Goal: Information Seeking & Learning: Understand process/instructions

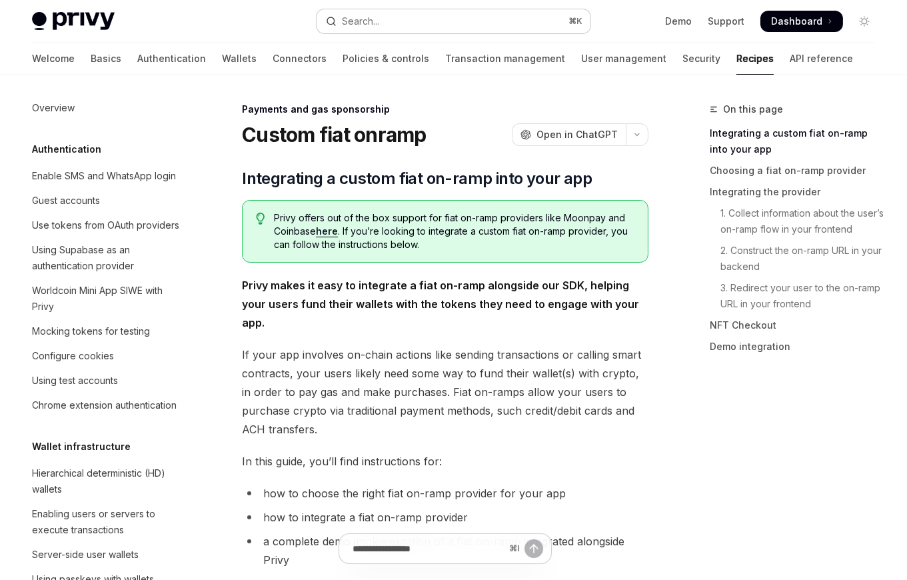
scroll to position [963, 0]
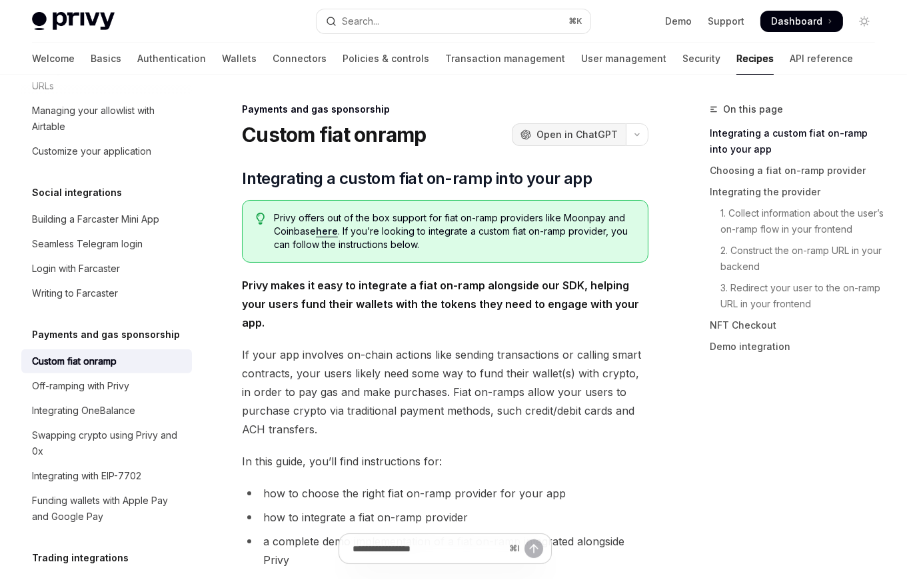
click at [575, 130] on span "Open in ChatGPT" at bounding box center [577, 134] width 81 height 13
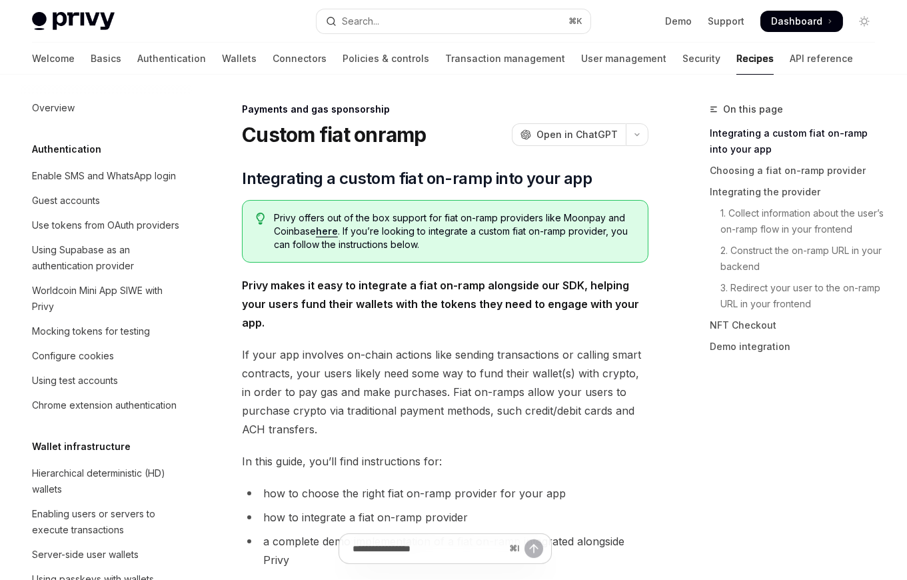
click at [405, 231] on span "Privy offers out of the box support for fiat on-ramp providers like Moonpay and…" at bounding box center [454, 231] width 361 height 40
drag, startPoint x: 363, startPoint y: 215, endPoint x: 435, endPoint y: 239, distance: 75.9
click at [435, 239] on span "Privy offers out of the box support for fiat on-ramp providers like Moonpay and…" at bounding box center [454, 231] width 361 height 40
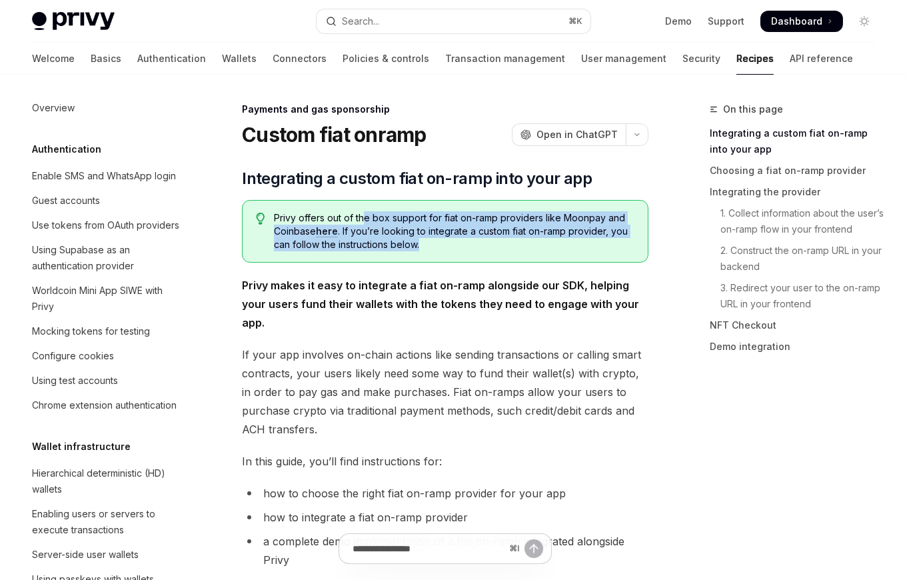
click at [435, 239] on span "Privy offers out of the box support for fiat on-ramp providers like Moonpay and…" at bounding box center [454, 231] width 361 height 40
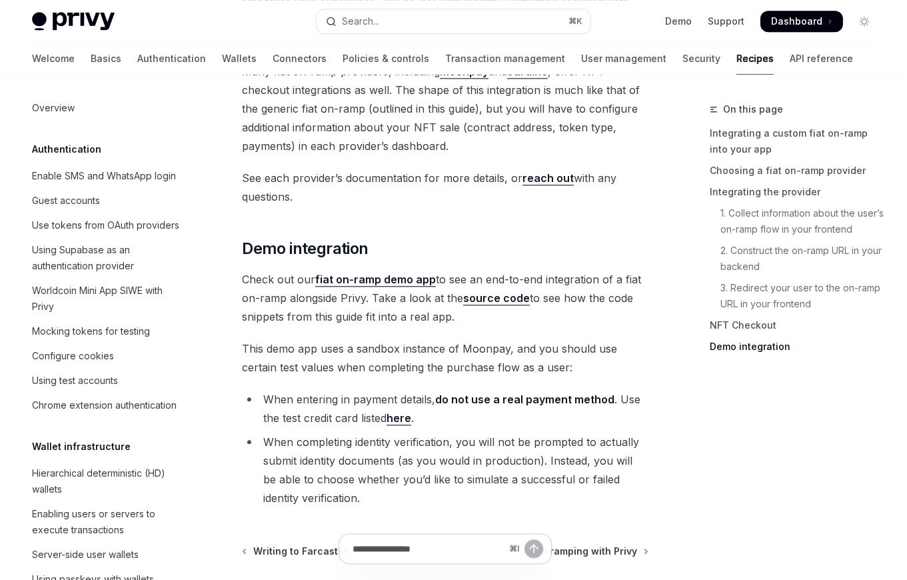
scroll to position [5349, 0]
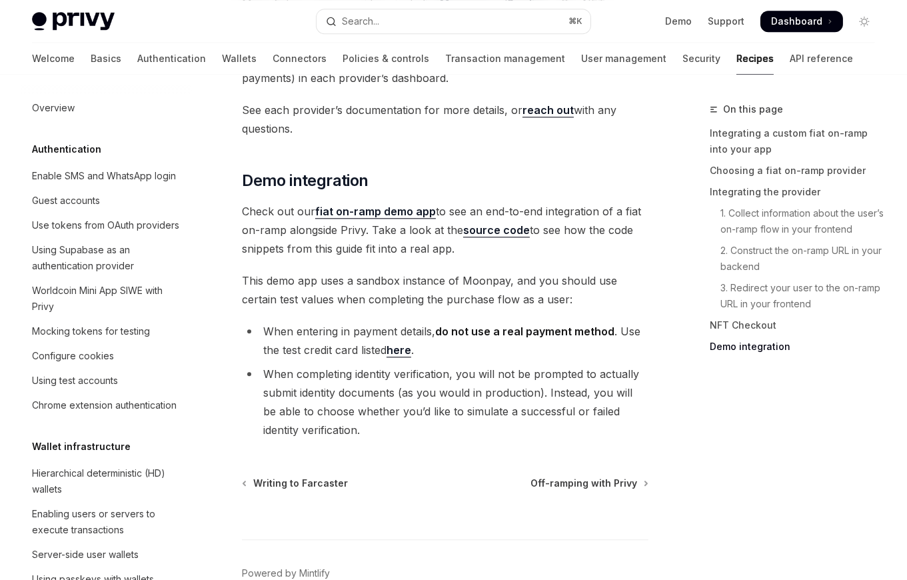
click at [409, 205] on link "fiat on-ramp demo app" at bounding box center [375, 212] width 121 height 14
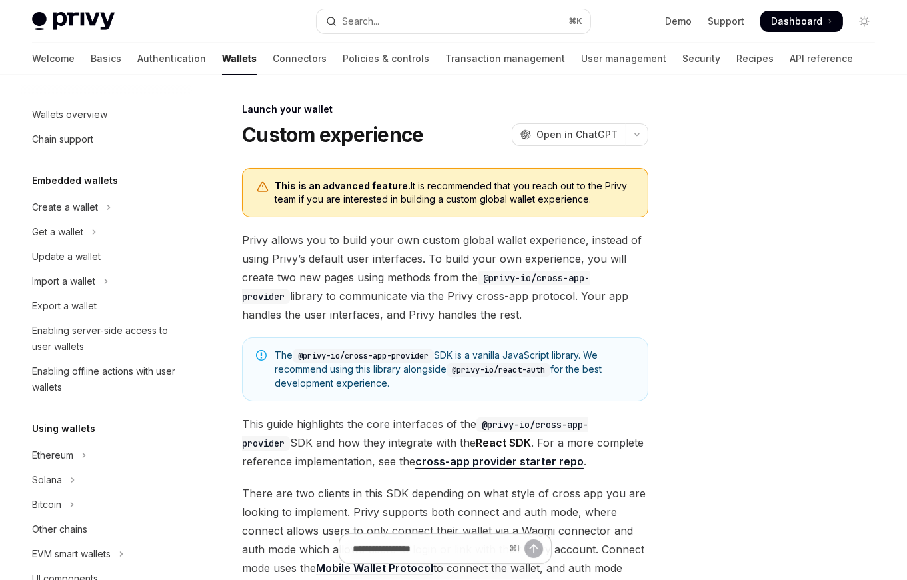
scroll to position [592, 0]
